Goal: Ask a question

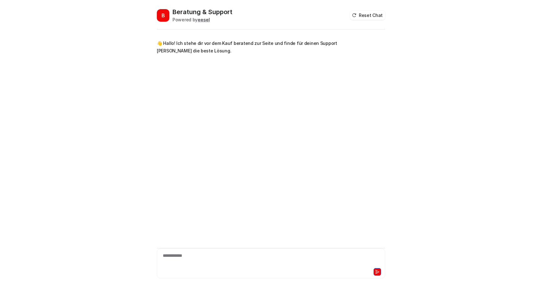
click at [194, 254] on div "**********" at bounding box center [270, 259] width 225 height 14
